Goal: Task Accomplishment & Management: Use online tool/utility

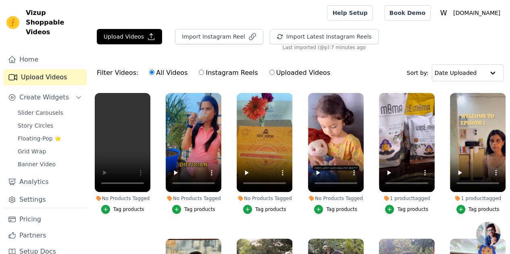
click at [121, 206] on div "Tag products" at bounding box center [128, 209] width 31 height 6
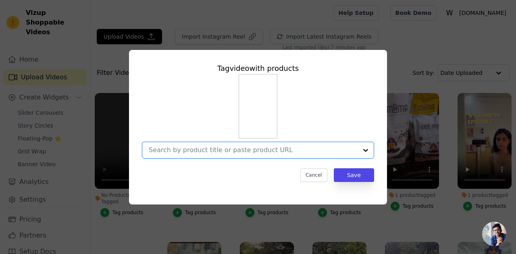
click at [208, 153] on input "No Products Tagged Tag video with products Option undefined, selected. Select i…" at bounding box center [253, 150] width 209 height 8
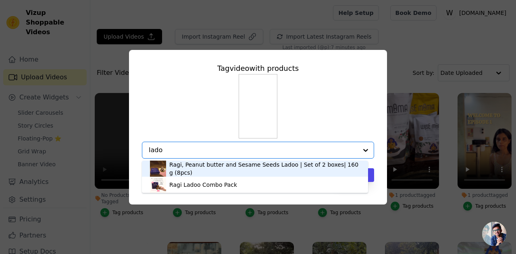
type input "ladoo"
click at [207, 170] on div "Ragi, Peanut butter and Sesame Seeds Ladoo | Set of 2 boxes| 160g (8pcs)" at bounding box center [264, 169] width 191 height 16
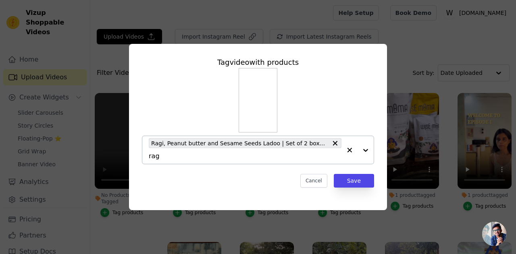
type input "ragi"
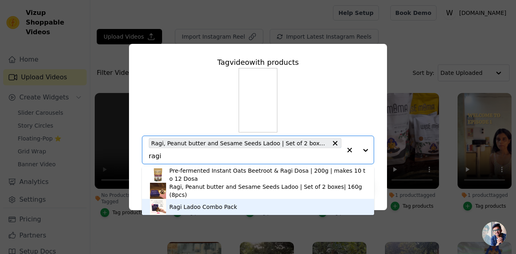
click at [203, 208] on div "Ragi Ladoo Combo Pack" at bounding box center [203, 207] width 68 height 8
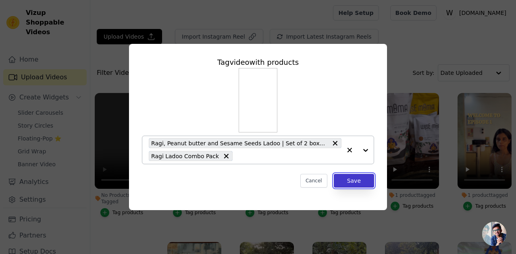
click at [361, 181] on button "Save" at bounding box center [354, 181] width 40 height 14
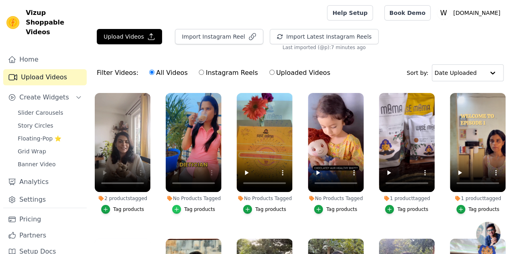
click at [177, 207] on icon "button" at bounding box center [177, 210] width 6 height 6
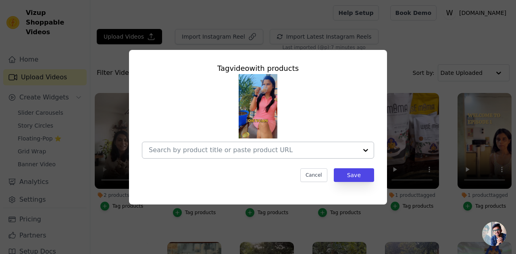
click at [200, 149] on input "No Products Tagged Tag video with products Cancel Save Tag products" at bounding box center [253, 150] width 209 height 8
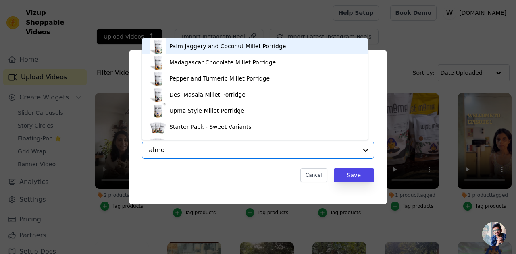
type input "[PERSON_NAME]"
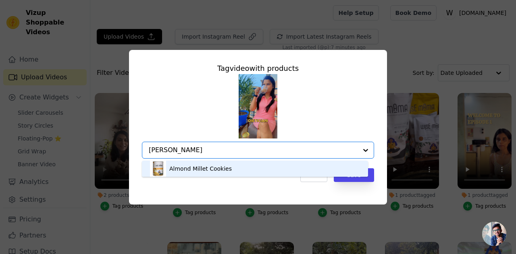
click at [198, 170] on div "Almond Millet Cookies" at bounding box center [200, 169] width 62 height 8
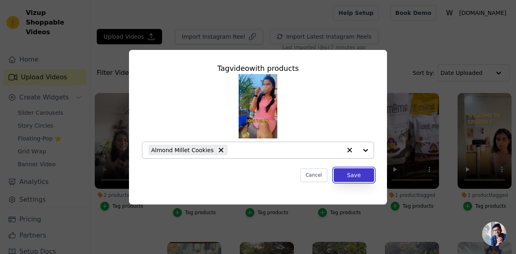
click at [353, 178] on button "Save" at bounding box center [354, 175] width 40 height 14
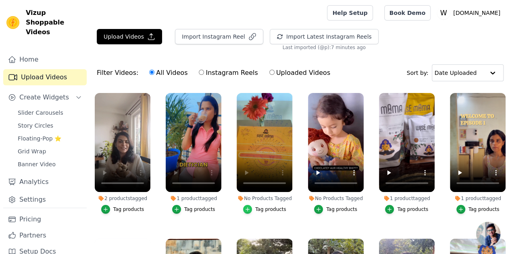
click at [248, 207] on icon "button" at bounding box center [248, 210] width 6 height 6
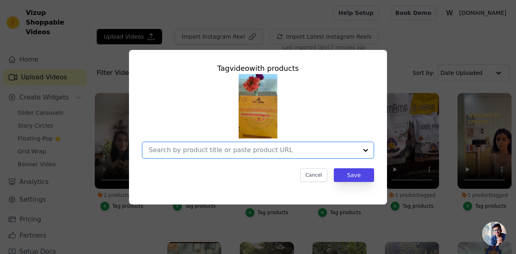
click at [225, 153] on input "No Products Tagged Tag video with products Option undefined, selected. Select i…" at bounding box center [253, 150] width 209 height 8
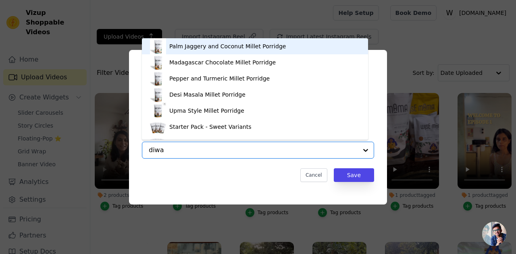
type input "diwal"
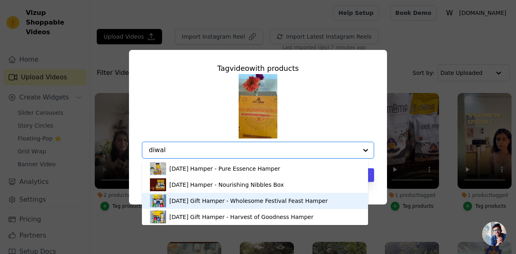
click at [192, 203] on div "[DATE] Gift Hamper - Wholesome Festival Feast Hamper" at bounding box center [248, 201] width 158 height 8
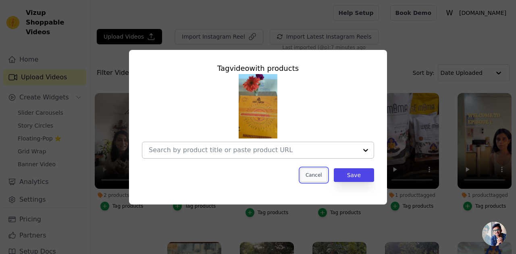
click at [321, 178] on button "Cancel" at bounding box center [313, 175] width 27 height 14
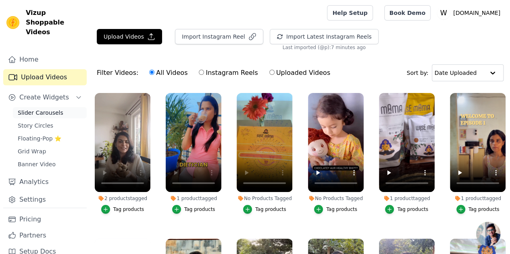
click at [43, 109] on span "Slider Carousels" at bounding box center [41, 113] width 46 height 8
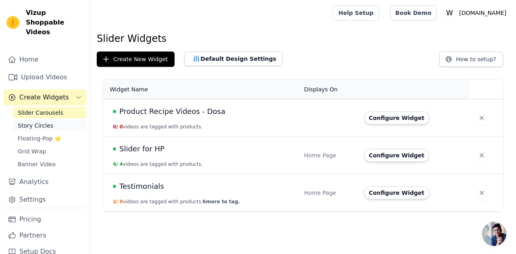
click at [36, 122] on span "Story Circles" at bounding box center [35, 126] width 35 height 8
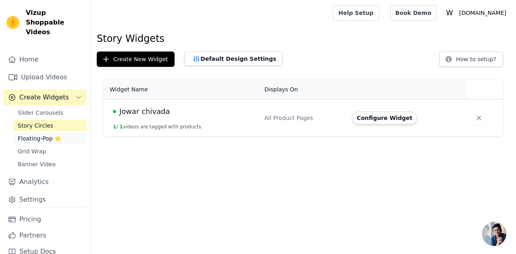
click at [34, 135] on span "Floating-Pop ⭐" at bounding box center [40, 139] width 44 height 8
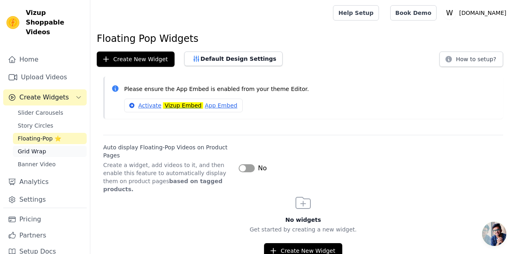
click at [33, 147] on span "Grid Wrap" at bounding box center [32, 151] width 28 height 8
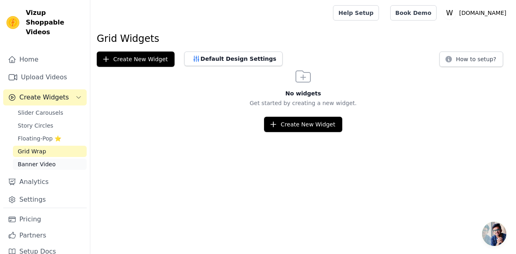
click at [35, 160] on span "Banner Video" at bounding box center [37, 164] width 38 height 8
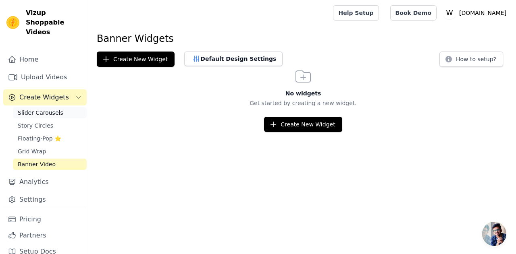
click at [33, 109] on span "Slider Carousels" at bounding box center [41, 113] width 46 height 8
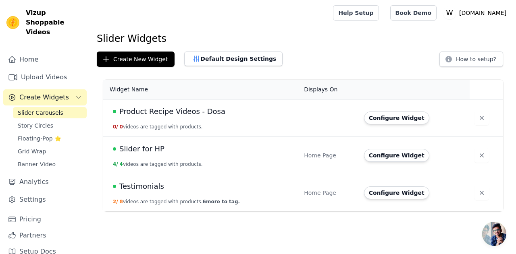
click at [129, 147] on span "Slider for HP" at bounding box center [141, 148] width 45 height 11
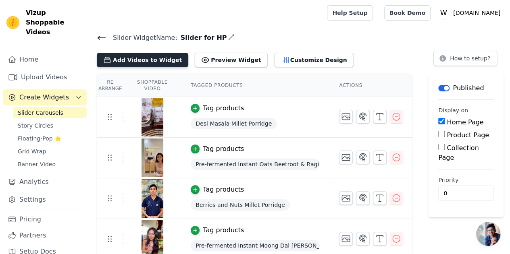
click at [137, 60] on button "Add Videos to Widget" at bounding box center [142, 60] width 91 height 15
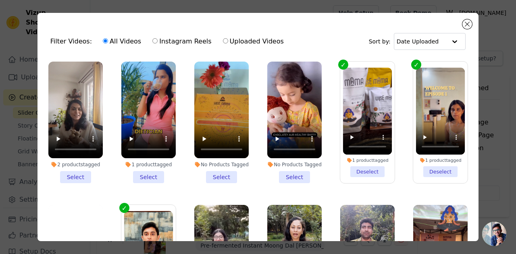
click at [69, 176] on li "2 products tagged Select" at bounding box center [75, 123] width 54 height 122
click at [0, 0] on input "2 products tagged Select" at bounding box center [0, 0] width 0 height 0
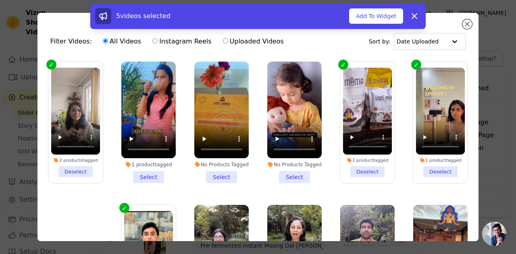
click at [150, 174] on li "1 product tagged Select" at bounding box center [148, 123] width 54 height 122
click at [0, 0] on input "1 product tagged Select" at bounding box center [0, 0] width 0 height 0
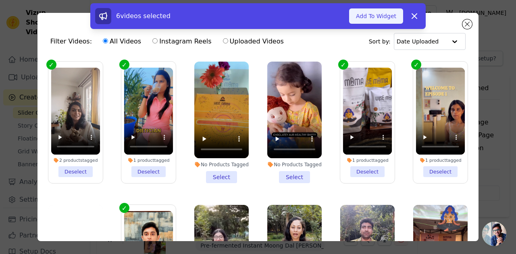
click at [385, 18] on button "Add To Widget" at bounding box center [376, 15] width 54 height 15
